Goal: Task Accomplishment & Management: Use online tool/utility

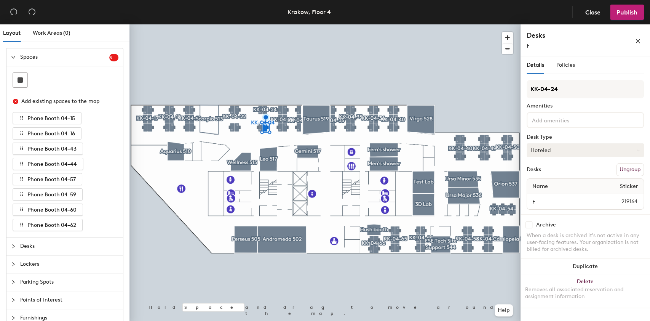
click at [564, 151] on button "Hoteled" at bounding box center [585, 150] width 117 height 14
click at [564, 171] on div "Assigned" at bounding box center [565, 173] width 76 height 11
click at [564, 148] on button "Assigned" at bounding box center [585, 150] width 117 height 14
click at [591, 16] on button "Close" at bounding box center [593, 12] width 28 height 15
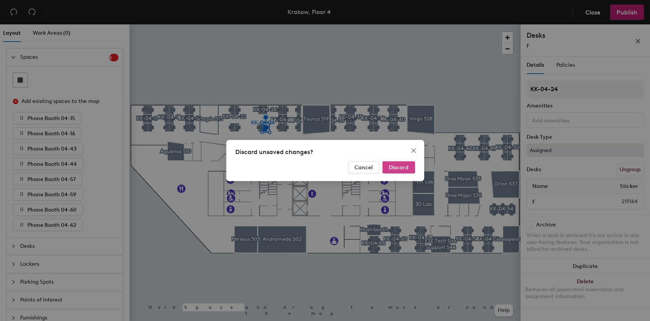
click at [414, 169] on button "Discard" at bounding box center [398, 167] width 33 height 12
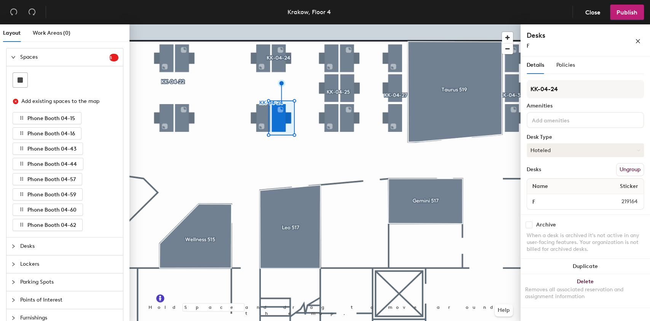
click at [569, 149] on button "Hoteled" at bounding box center [585, 150] width 117 height 14
click at [569, 171] on div "Assigned" at bounding box center [565, 173] width 76 height 11
click at [620, 11] on span "Publish" at bounding box center [627, 12] width 21 height 7
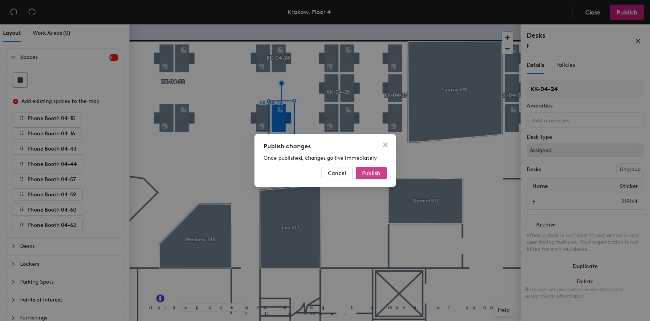
click at [366, 176] on button "Publish" at bounding box center [371, 173] width 31 height 12
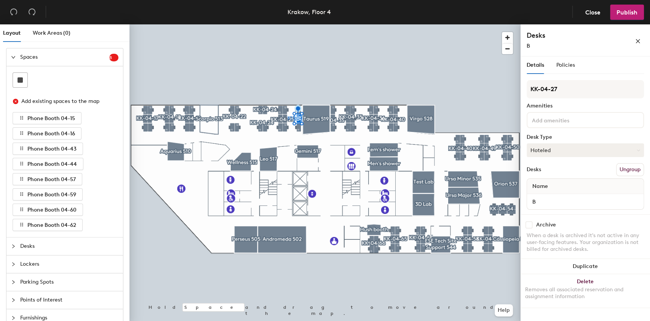
click at [566, 151] on button "Hoteled" at bounding box center [585, 150] width 117 height 14
click at [568, 173] on div "Assigned" at bounding box center [565, 173] width 76 height 11
click at [633, 15] on span "Publish" at bounding box center [627, 12] width 21 height 7
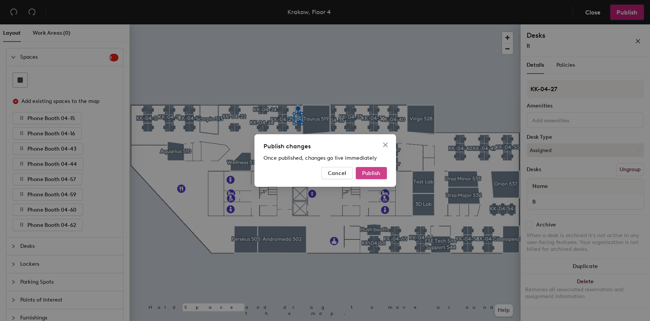
click at [379, 169] on button "Publish" at bounding box center [371, 173] width 31 height 12
